Goal: Transaction & Acquisition: Purchase product/service

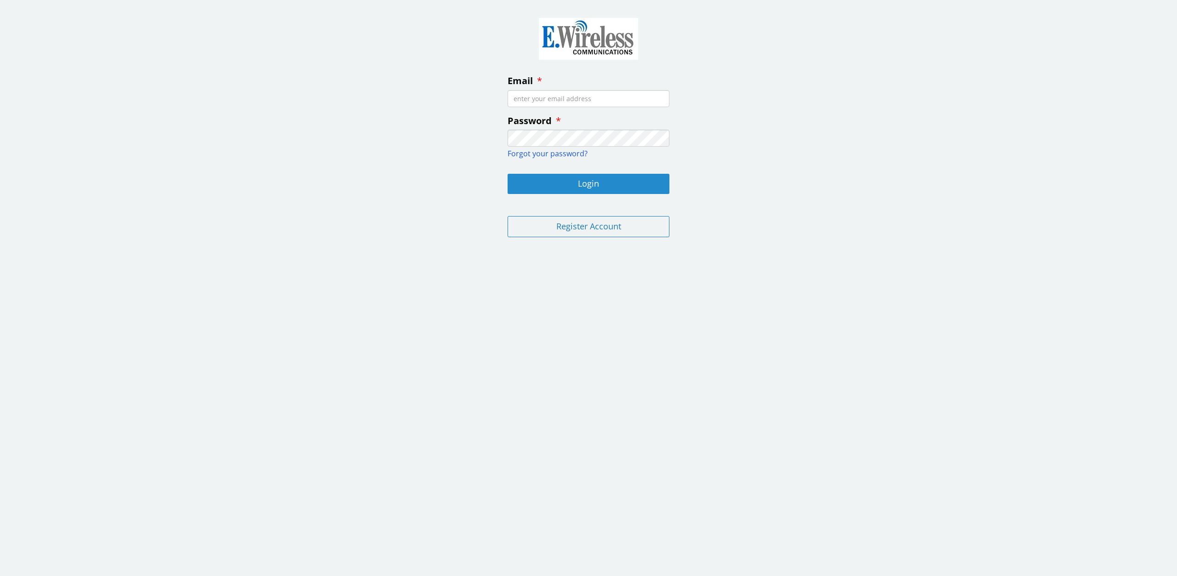
type input "[EMAIL_ADDRESS][DOMAIN_NAME]"
click at [594, 180] on button "Login" at bounding box center [589, 184] width 162 height 20
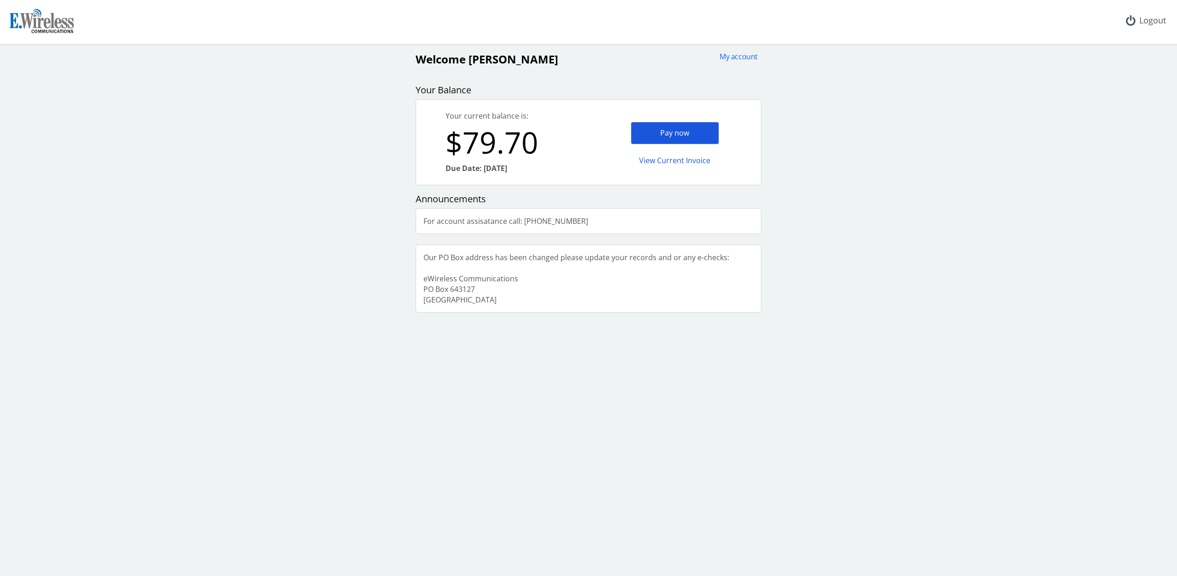
click at [670, 130] on div "Pay now" at bounding box center [675, 133] width 88 height 23
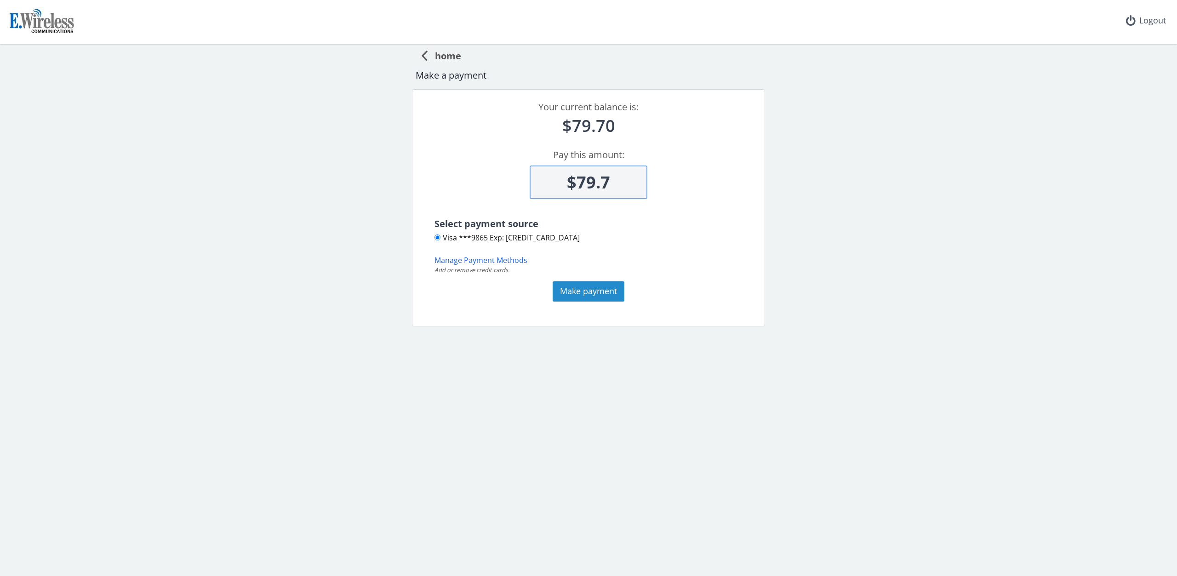
click at [589, 286] on button "Make payment" at bounding box center [589, 291] width 72 height 20
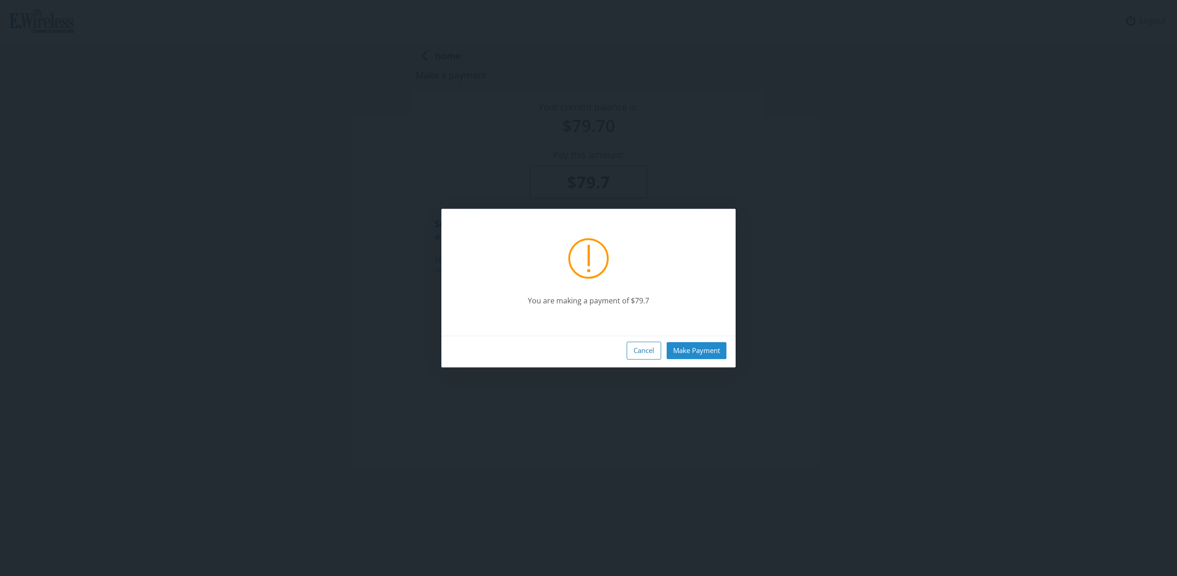
click at [697, 347] on button "Make Payment" at bounding box center [697, 350] width 60 height 17
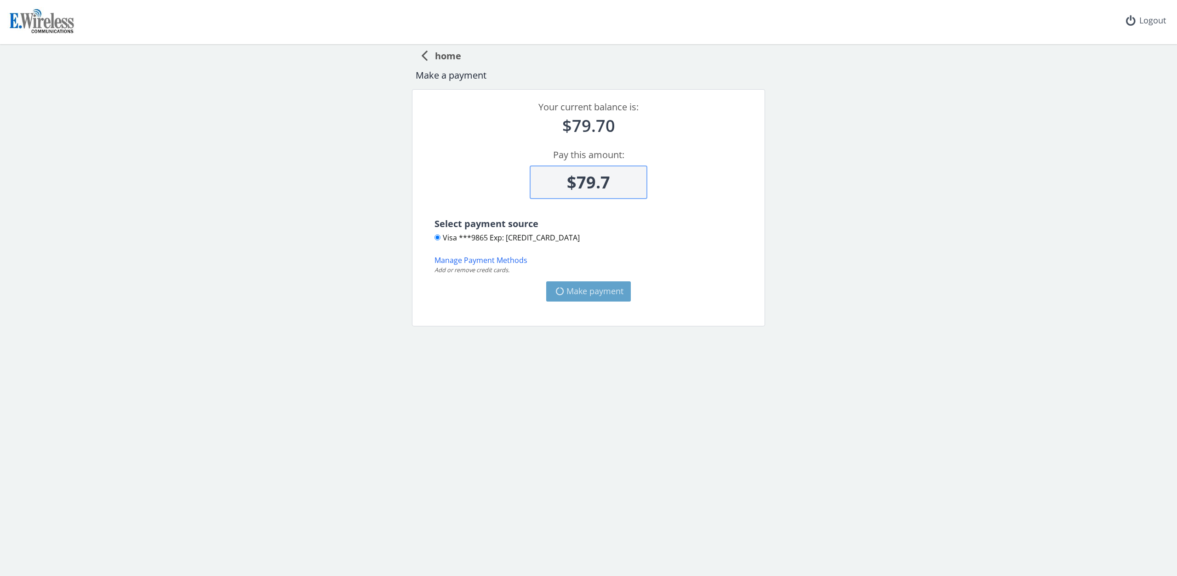
type input "$0"
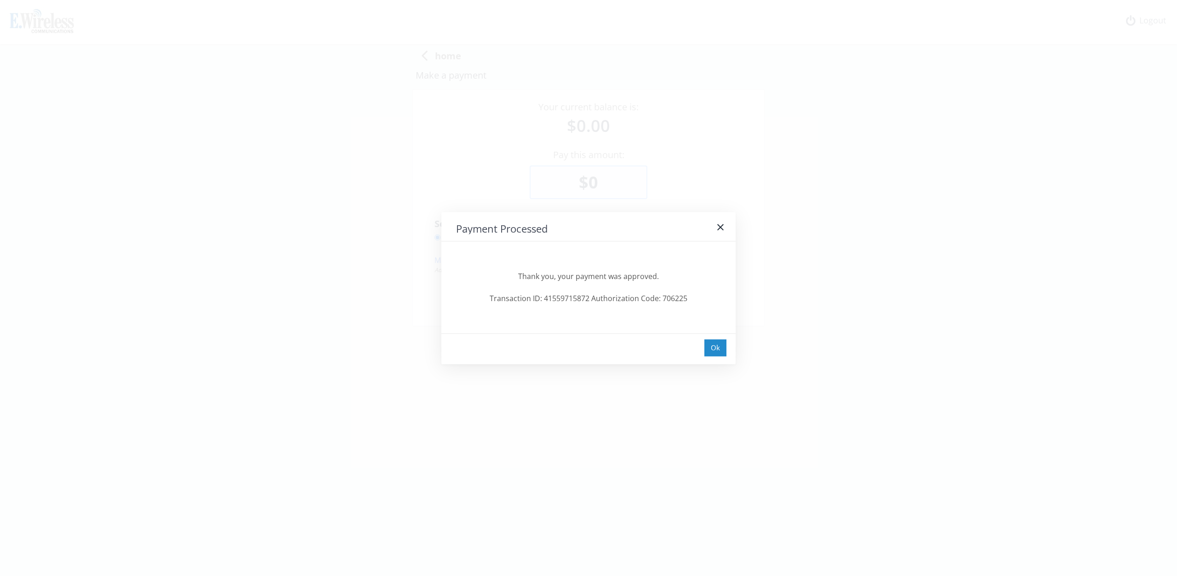
click at [717, 342] on div "Ok" at bounding box center [715, 347] width 22 height 17
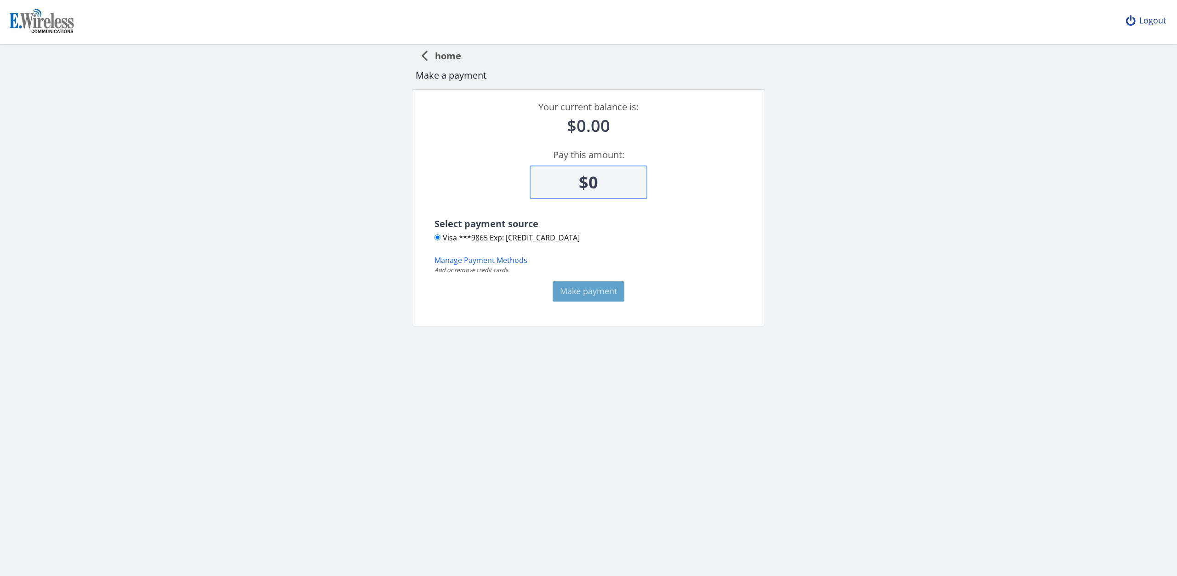
click at [1158, 20] on div "Logout" at bounding box center [1146, 20] width 55 height 41
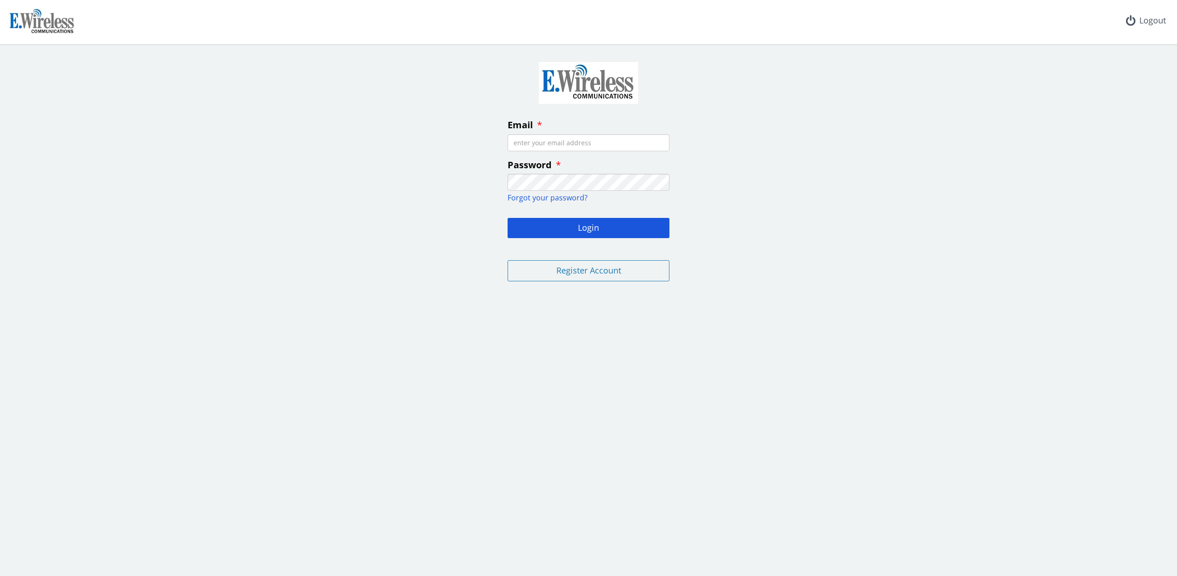
type input "[EMAIL_ADDRESS][DOMAIN_NAME]"
